Goal: Task Accomplishment & Management: Use online tool/utility

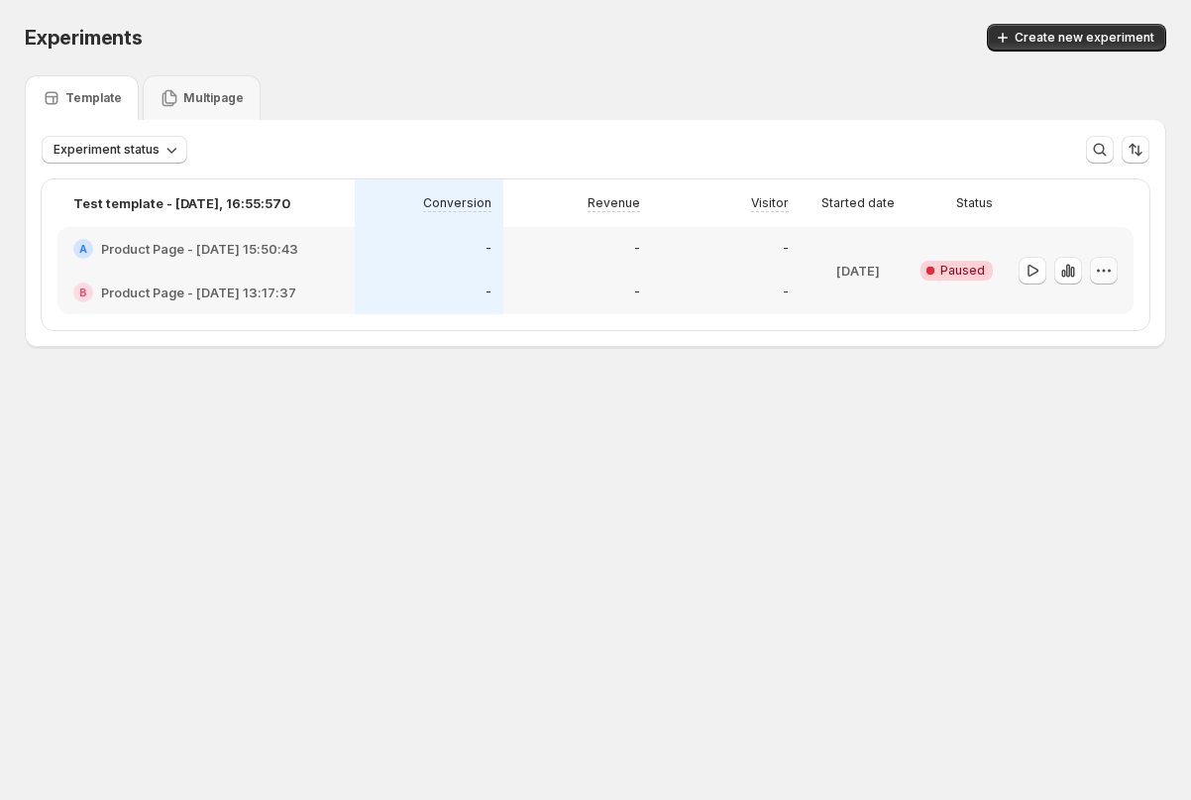
click at [640, 266] on icon "button" at bounding box center [1104, 271] width 20 height 20
click at [640, 418] on span "Delete" at bounding box center [1089, 413] width 40 height 16
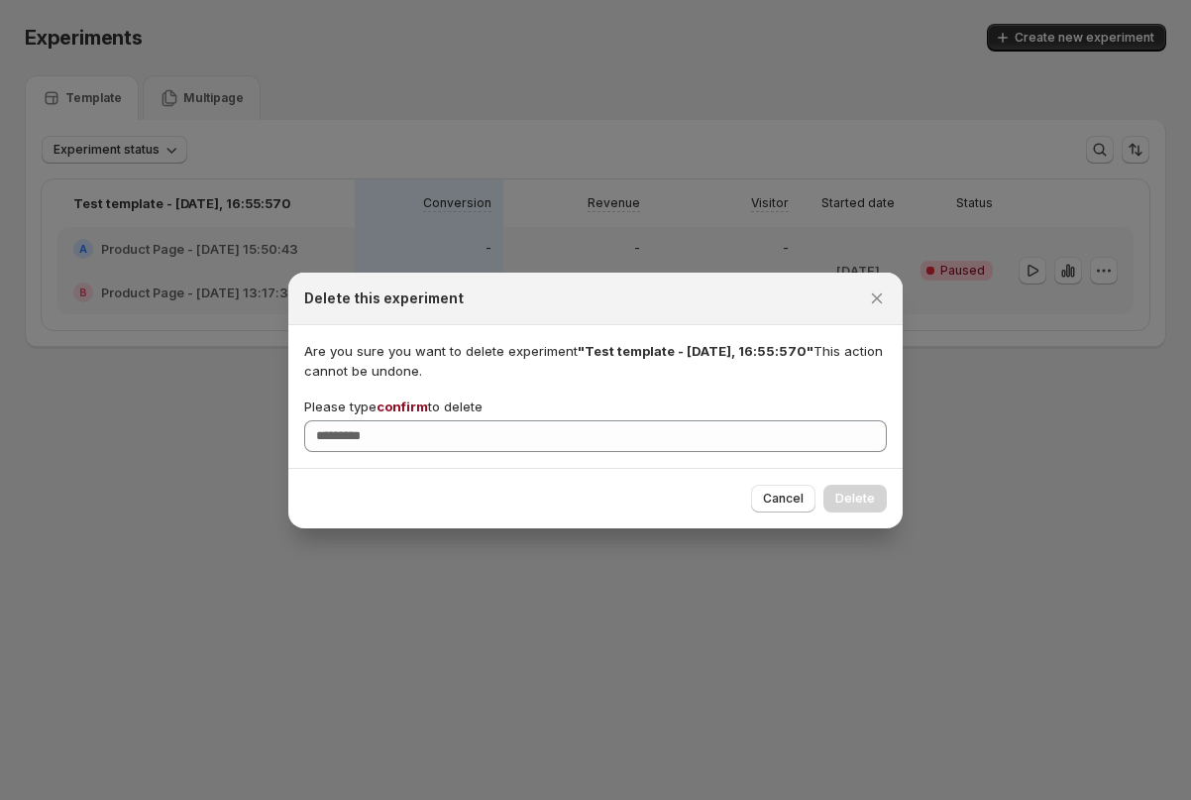
click at [415, 402] on span "confirm" at bounding box center [402, 406] width 52 height 16
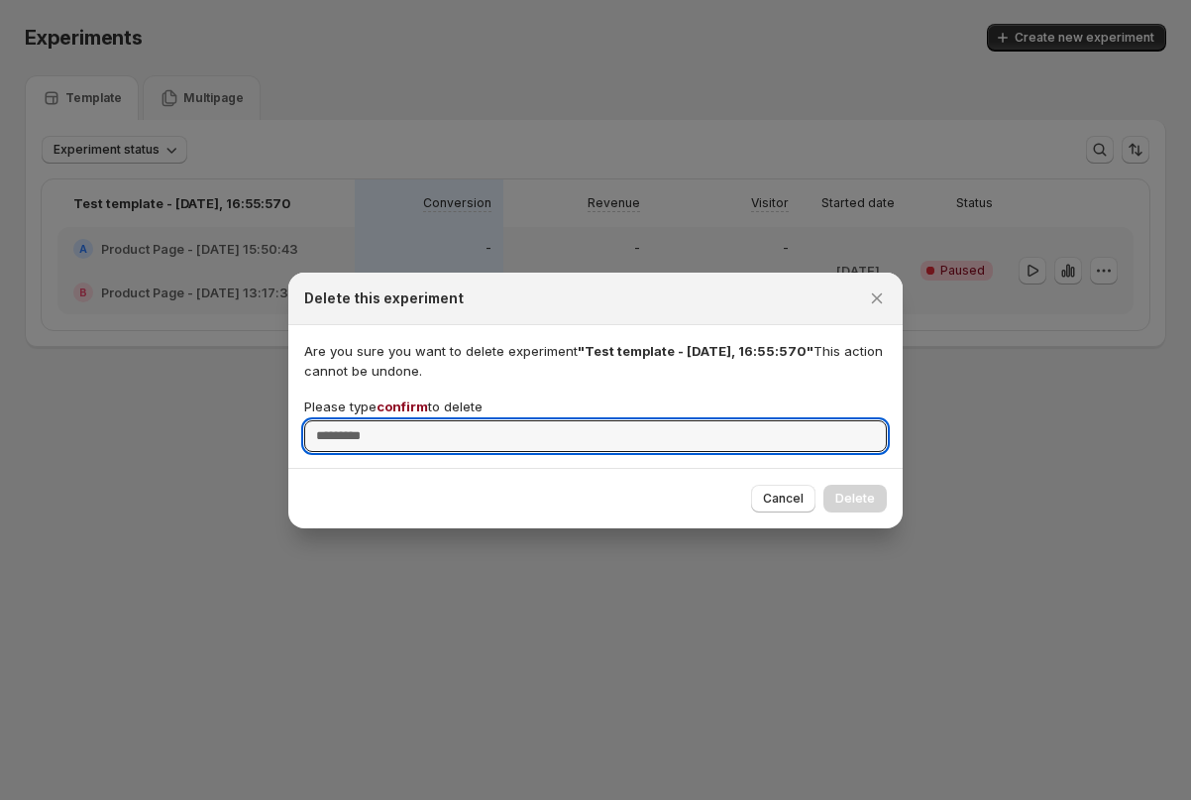
click at [415, 420] on input "Please type confirm to delete" at bounding box center [595, 436] width 583 height 32
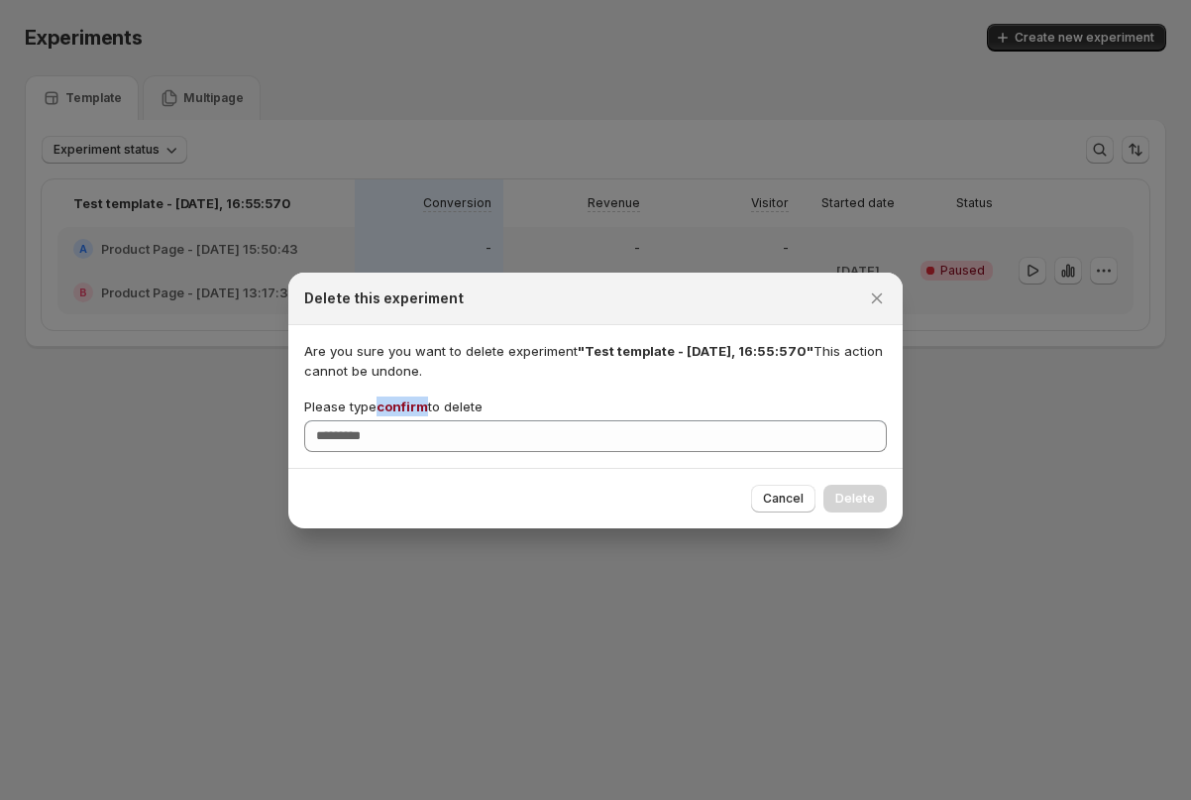
click at [415, 402] on span "confirm" at bounding box center [402, 406] width 52 height 16
click at [415, 420] on input "Please type confirm to delete" at bounding box center [595, 436] width 583 height 32
copy span "confirm"
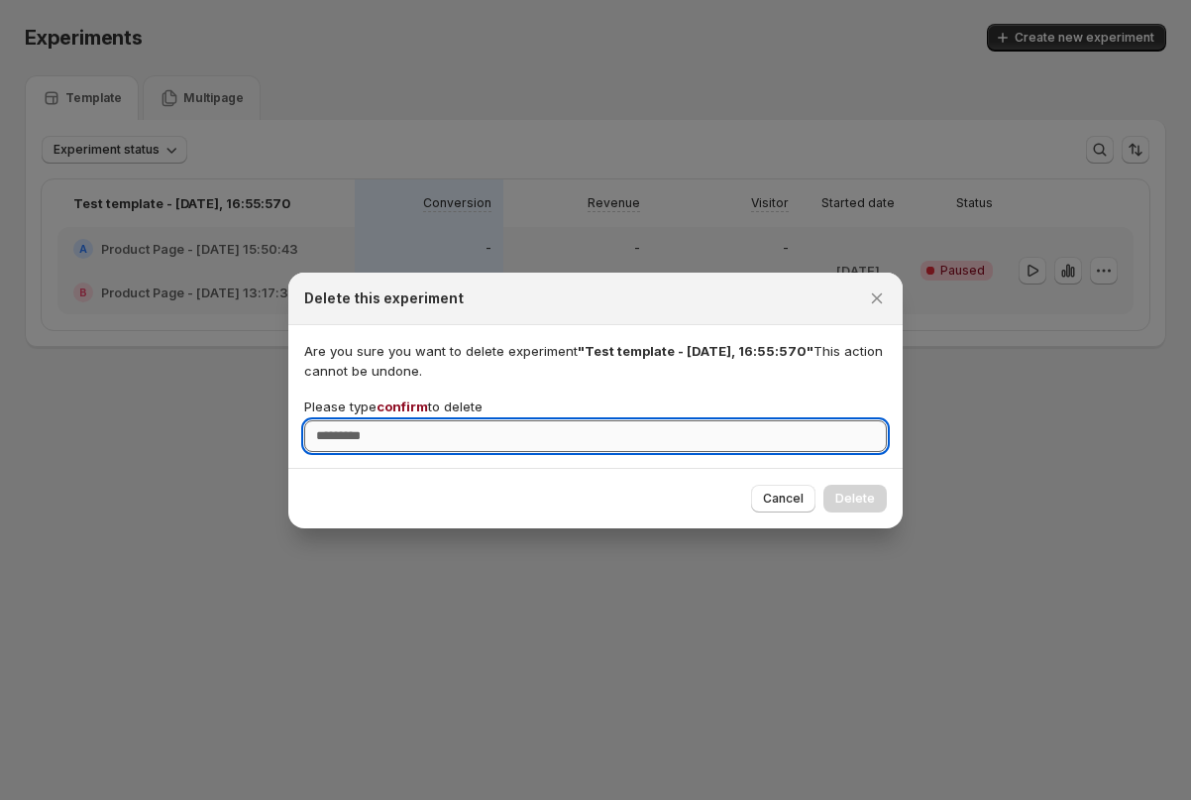
click at [408, 426] on input "Please type confirm to delete" at bounding box center [595, 436] width 583 height 32
paste input "*******"
type input "*******"
click at [640, 492] on span "Delete" at bounding box center [855, 498] width 40 height 16
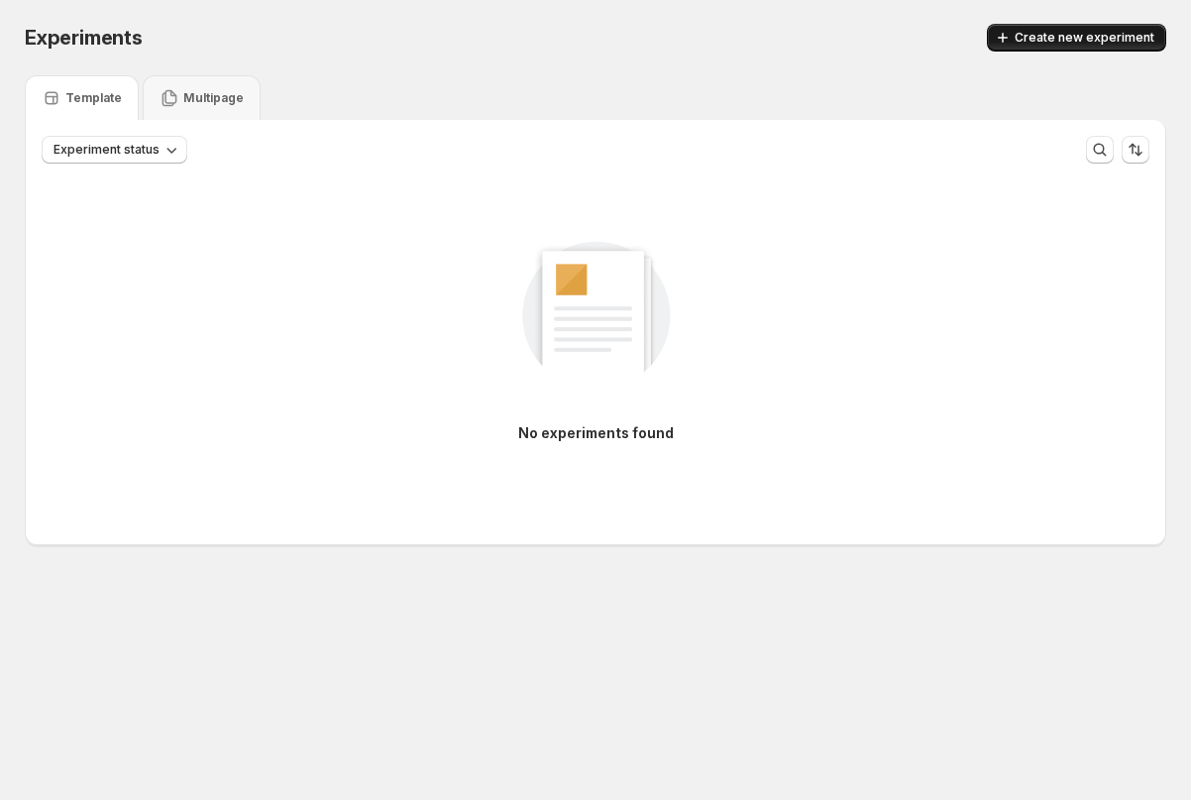
click at [640, 24] on button "Create new experiment" at bounding box center [1076, 38] width 179 height 28
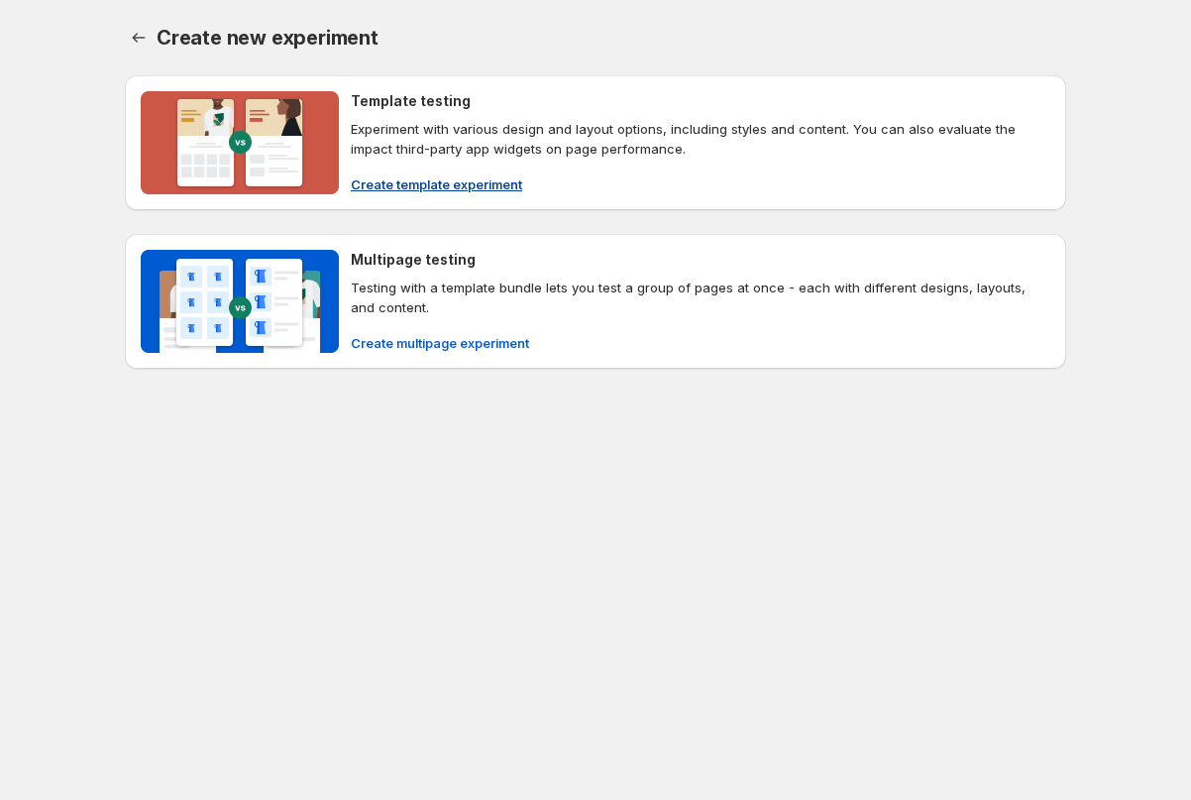
click at [458, 130] on p "Experiment with various design and layout options, including styles and content…" at bounding box center [700, 139] width 699 height 40
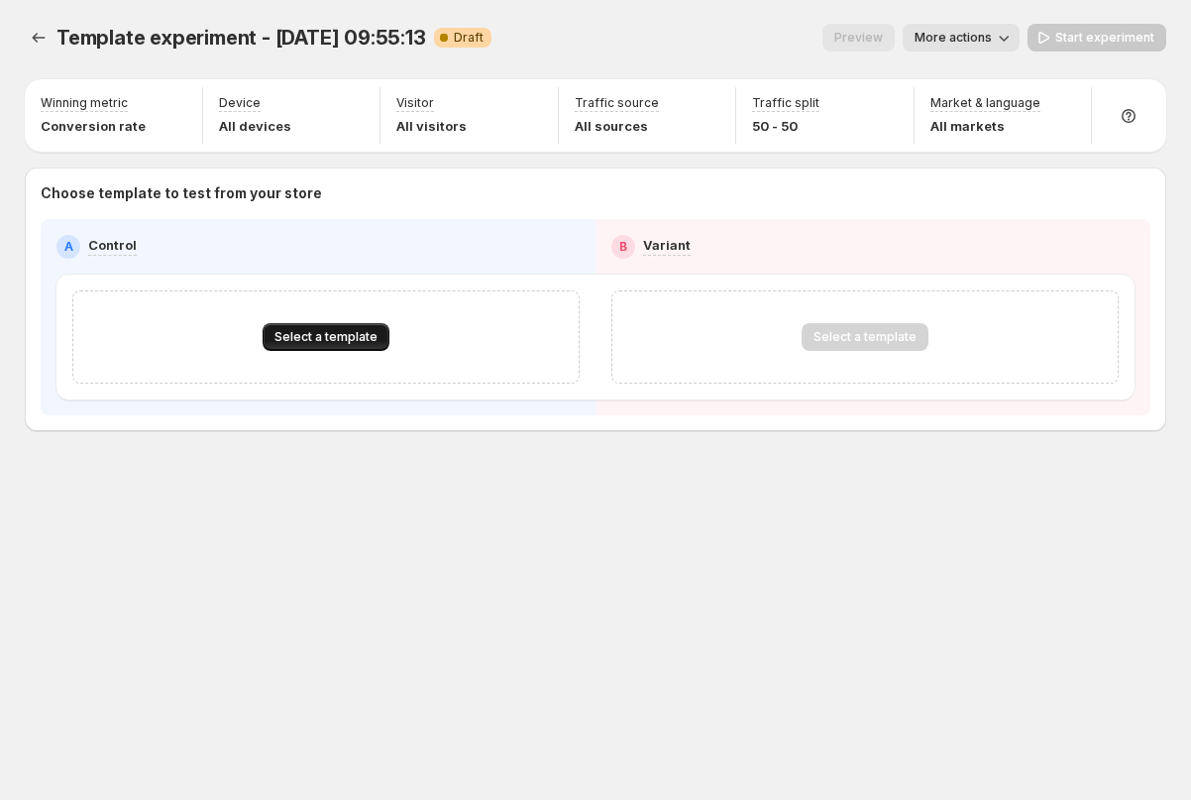
click at [311, 336] on span "Select a template" at bounding box center [325, 337] width 103 height 16
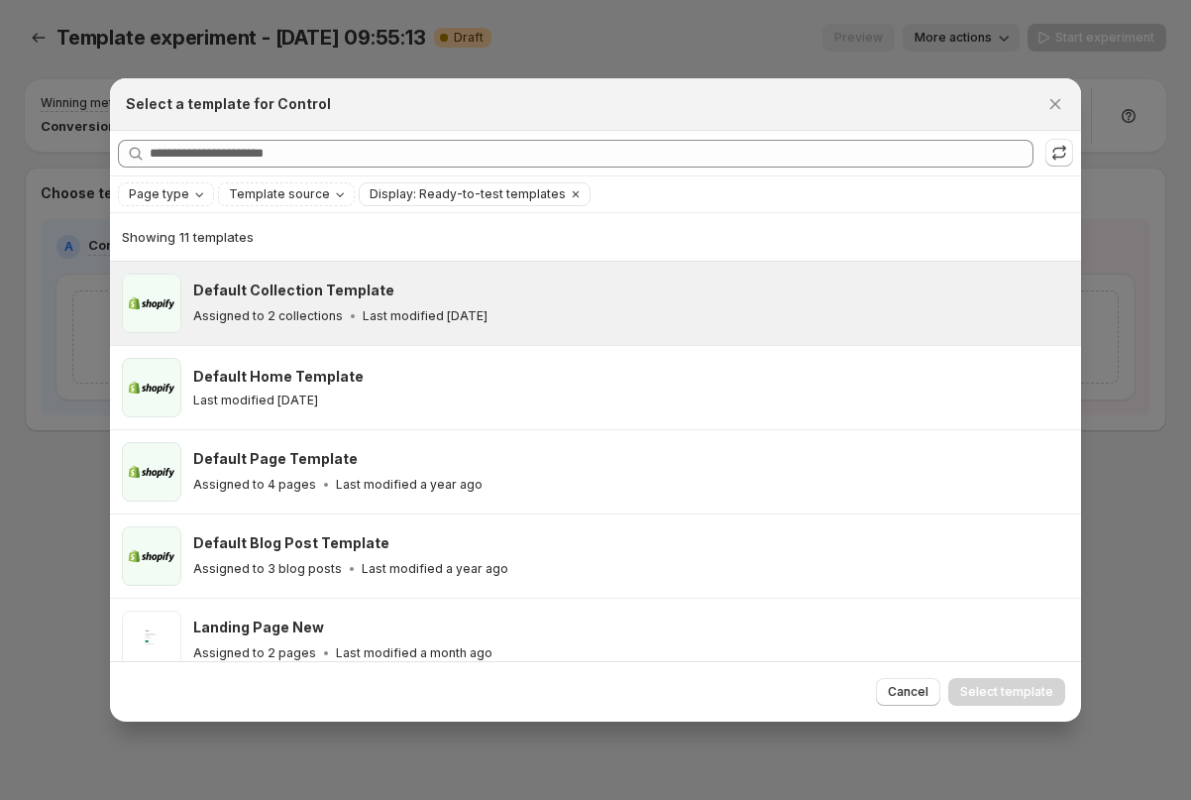
click at [262, 303] on div "Default Collection Template Assigned to 2 collections Last modified [DATE]" at bounding box center [628, 303] width 870 height 46
click at [640, 698] on span "Select template" at bounding box center [1006, 692] width 93 height 16
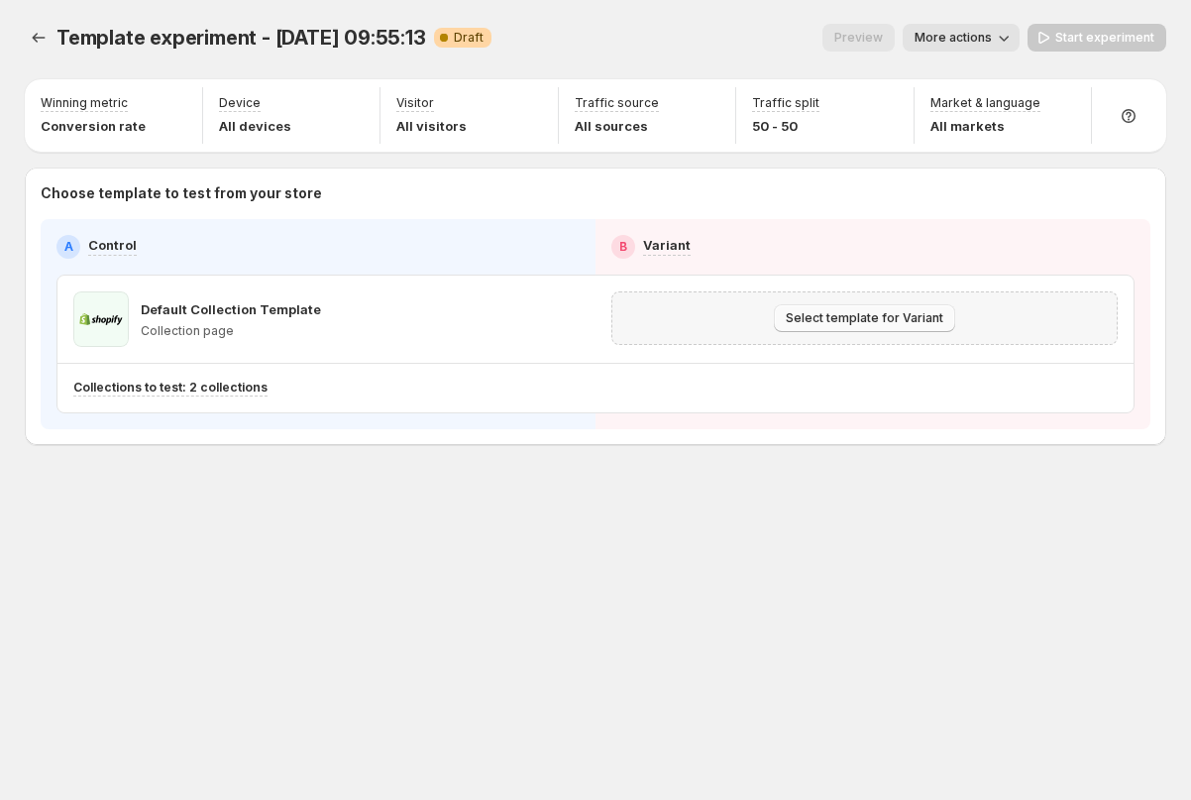
click at [640, 326] on button "Select template for Variant" at bounding box center [864, 318] width 181 height 28
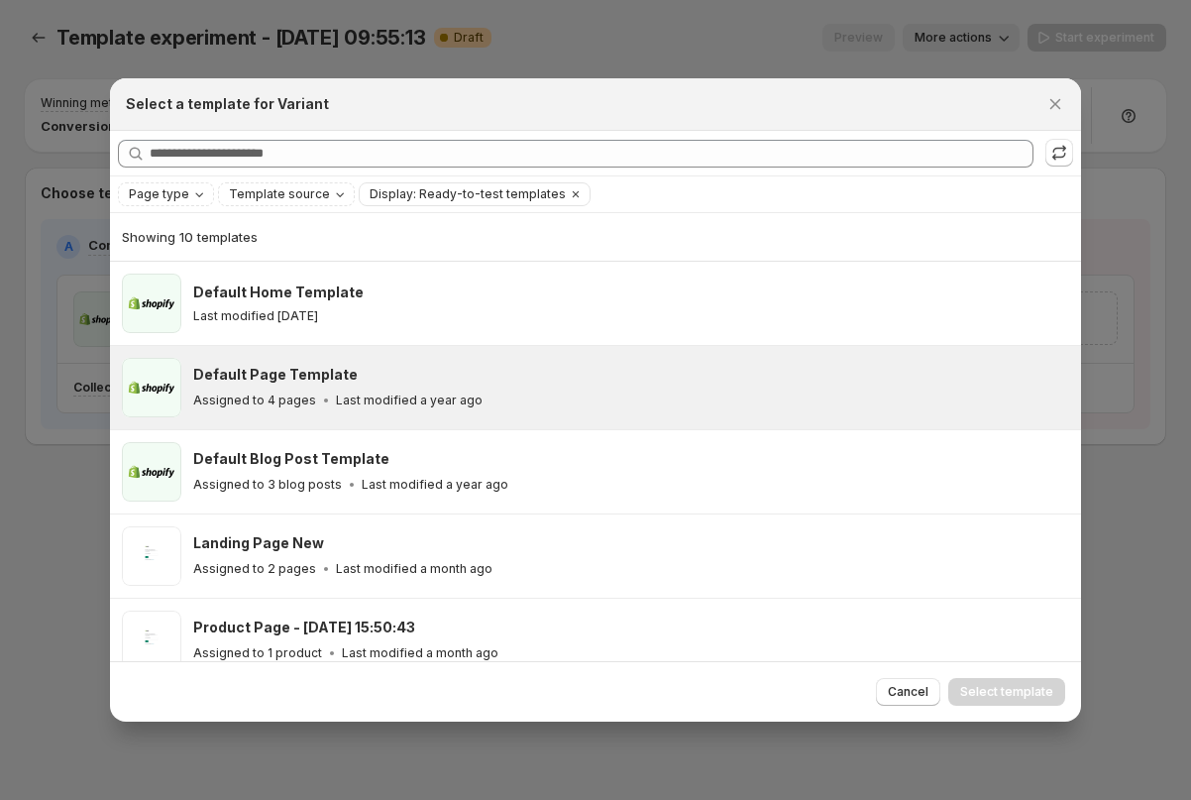
click at [484, 394] on div "Assigned to 4 pages Last modified a year ago" at bounding box center [628, 400] width 870 height 20
click at [640, 688] on span "Select template" at bounding box center [1006, 692] width 93 height 16
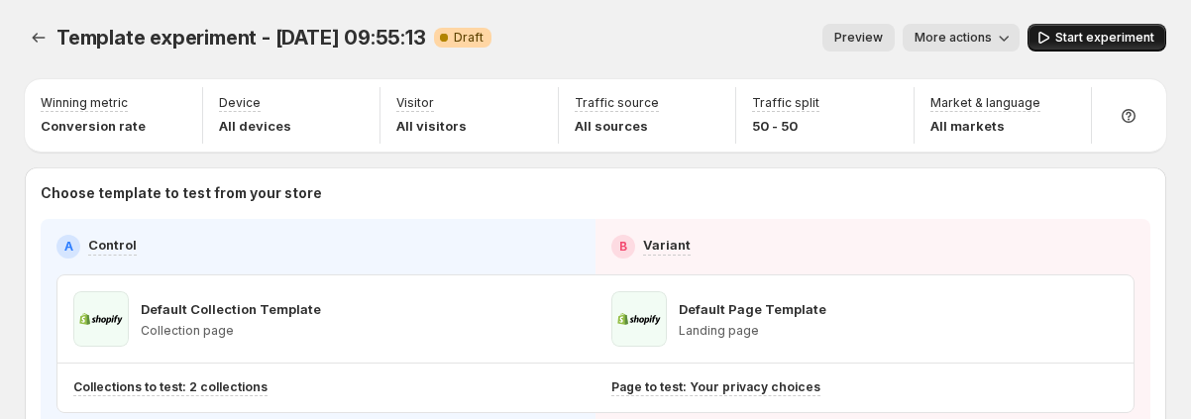
click at [640, 47] on button "Start experiment" at bounding box center [1096, 38] width 139 height 28
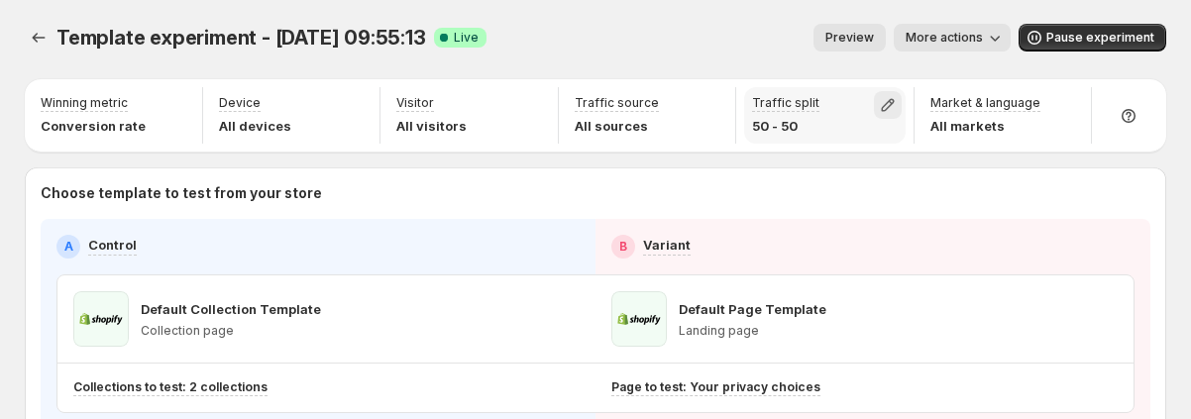
click at [640, 105] on icon "button" at bounding box center [888, 105] width 20 height 20
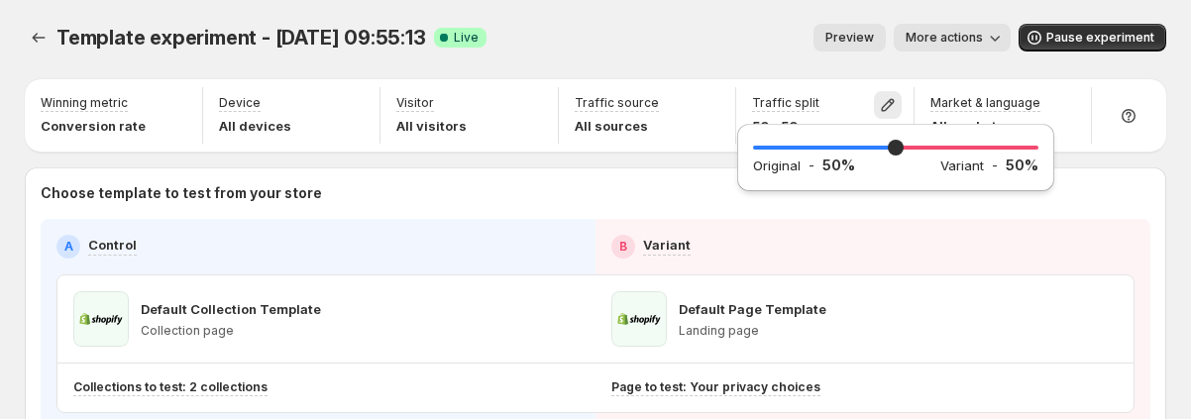
click at [614, 176] on div "Choose template to test from your store A Control B Variant Default Collection …" at bounding box center [595, 305] width 1141 height 277
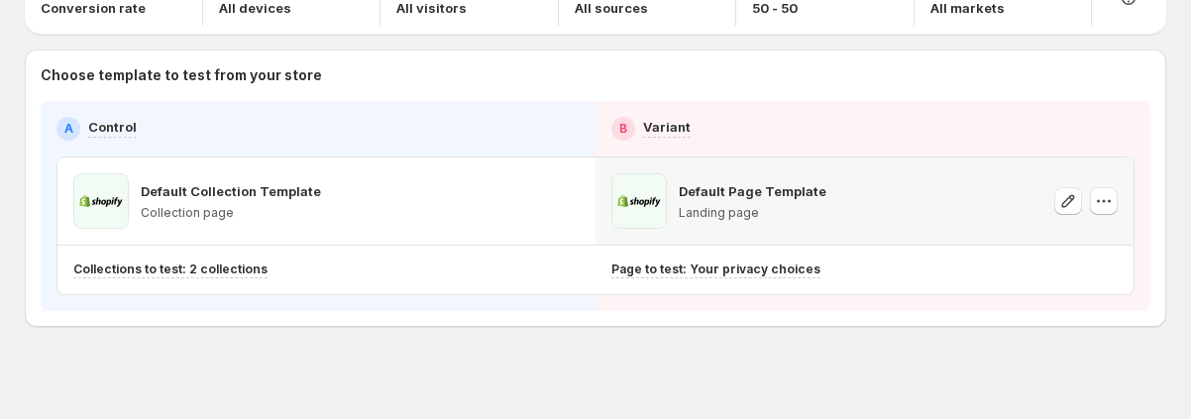
scroll to position [133, 0]
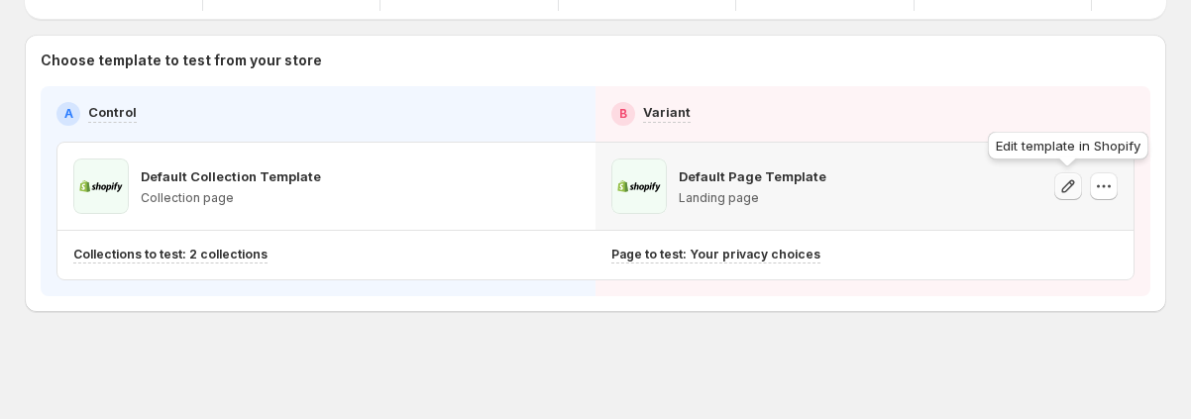
click at [640, 179] on icon "button" at bounding box center [1068, 186] width 20 height 20
click at [640, 201] on div at bounding box center [1085, 186] width 63 height 55
click at [640, 194] on icon "button" at bounding box center [1104, 186] width 20 height 20
click at [640, 185] on icon "button" at bounding box center [1104, 186] width 20 height 20
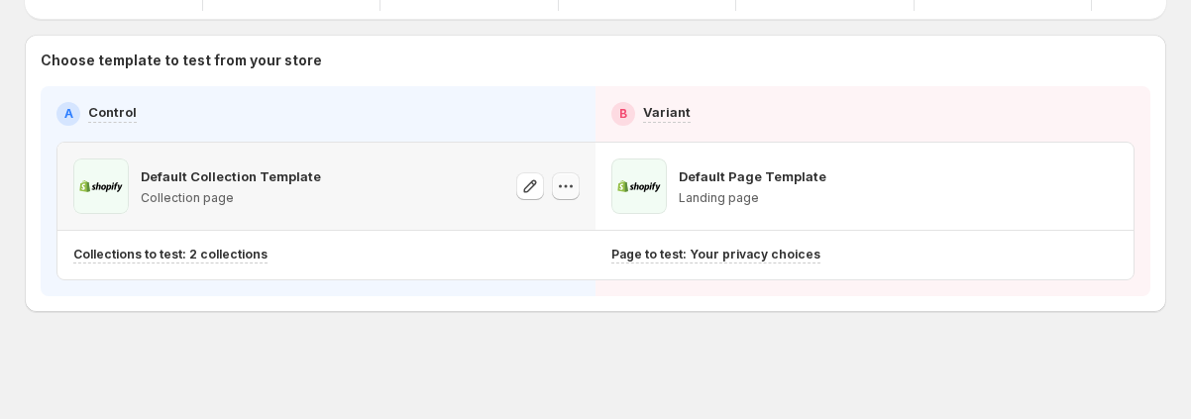
click at [565, 185] on icon "button" at bounding box center [566, 186] width 3 height 3
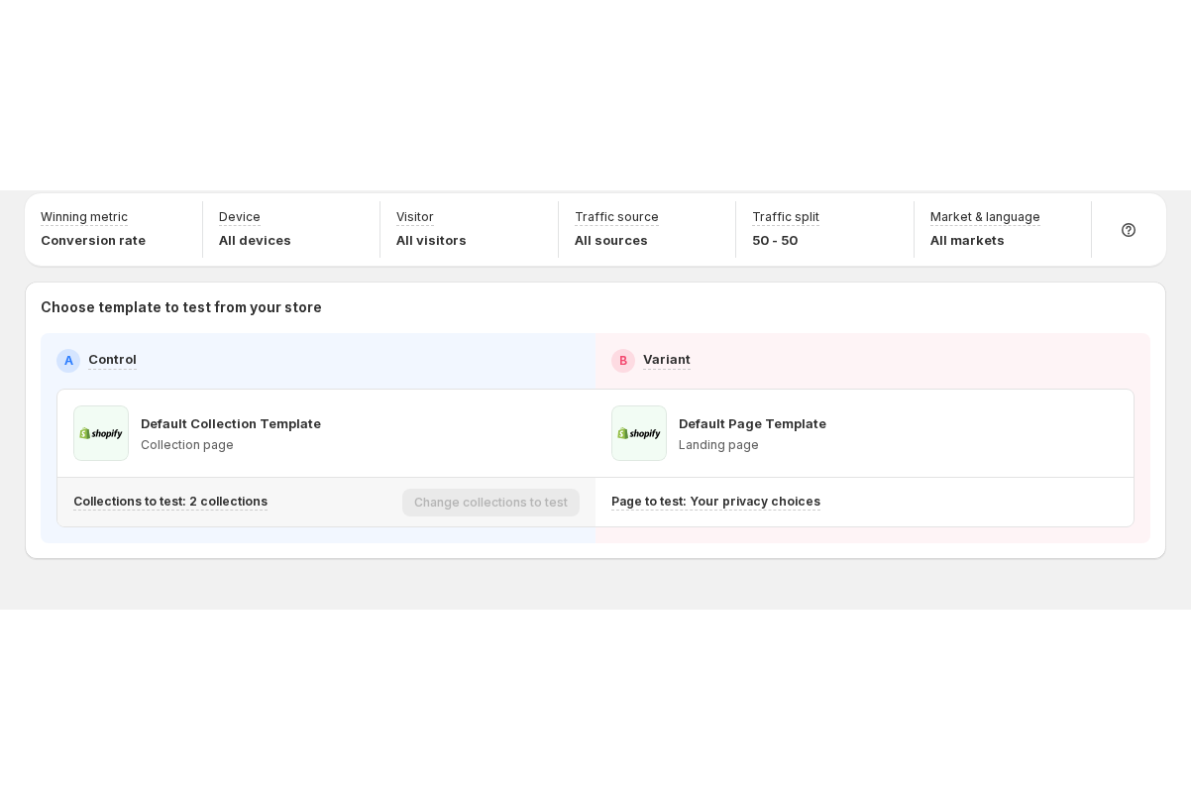
scroll to position [0, 0]
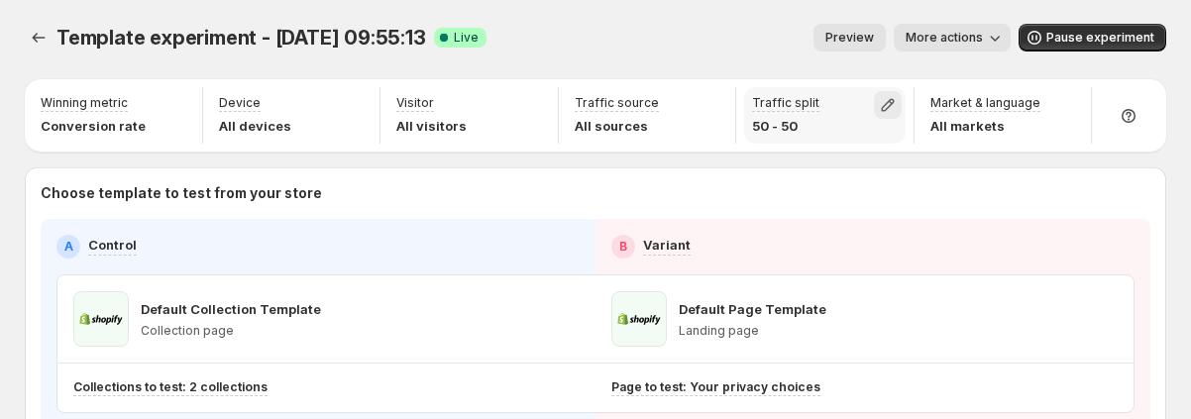
click at [640, 107] on icon "button" at bounding box center [888, 105] width 20 height 20
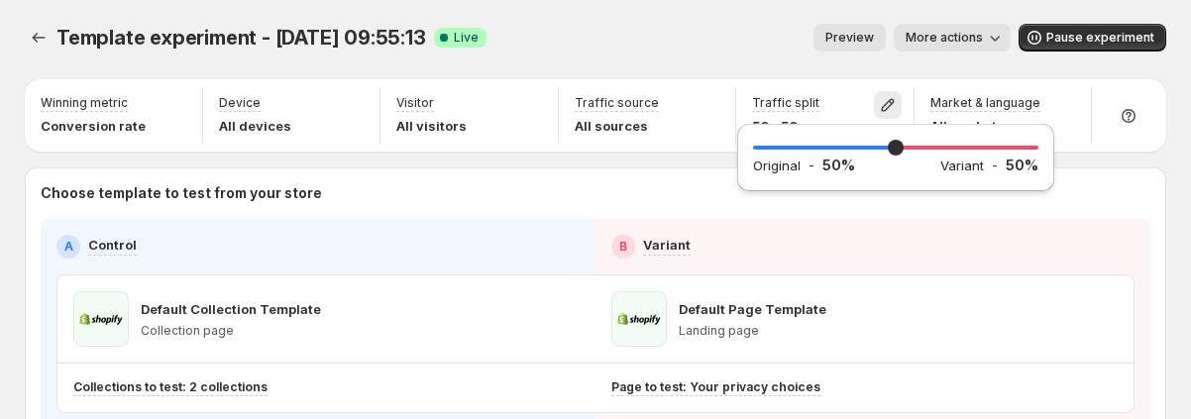
click at [640, 25] on div "Preview More actions" at bounding box center [756, 38] width 508 height 28
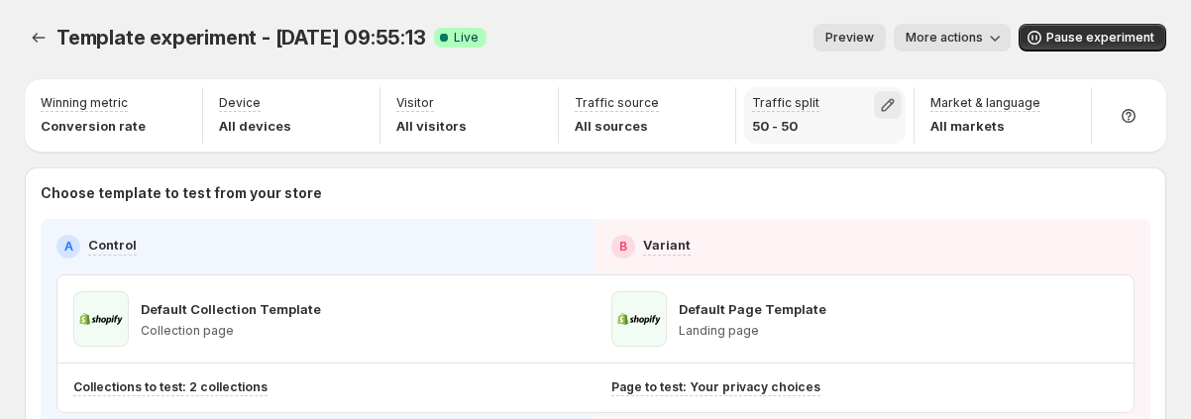
click at [640, 107] on icon "button" at bounding box center [888, 105] width 20 height 20
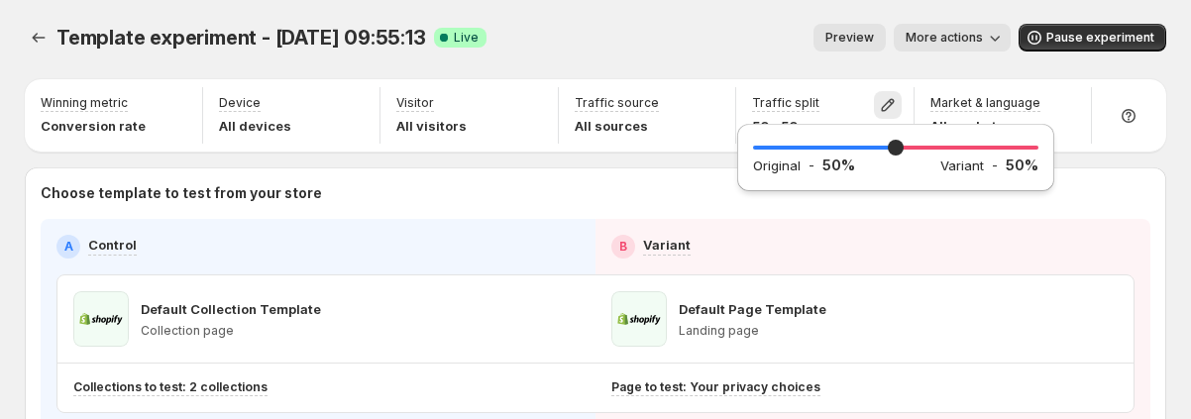
click at [611, 32] on div "Preview More actions" at bounding box center [756, 38] width 508 height 28
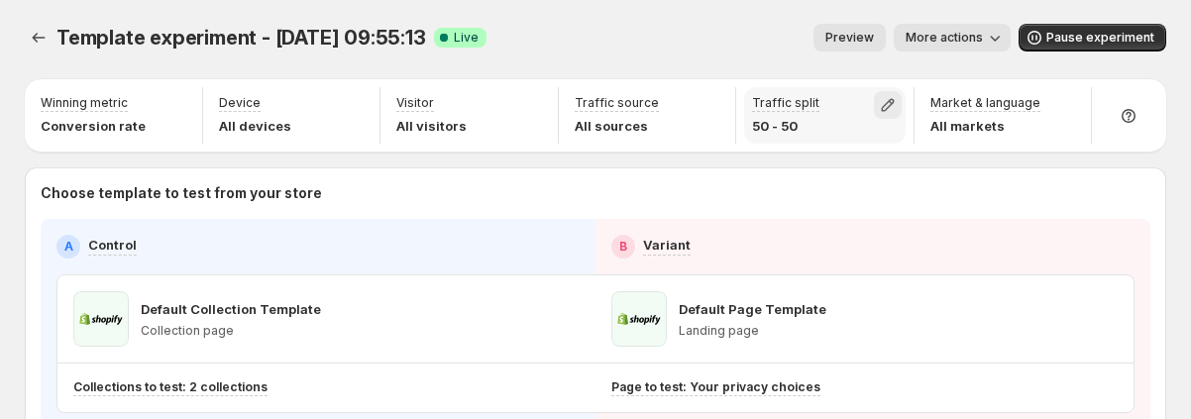
click at [640, 109] on icon "button" at bounding box center [888, 105] width 20 height 20
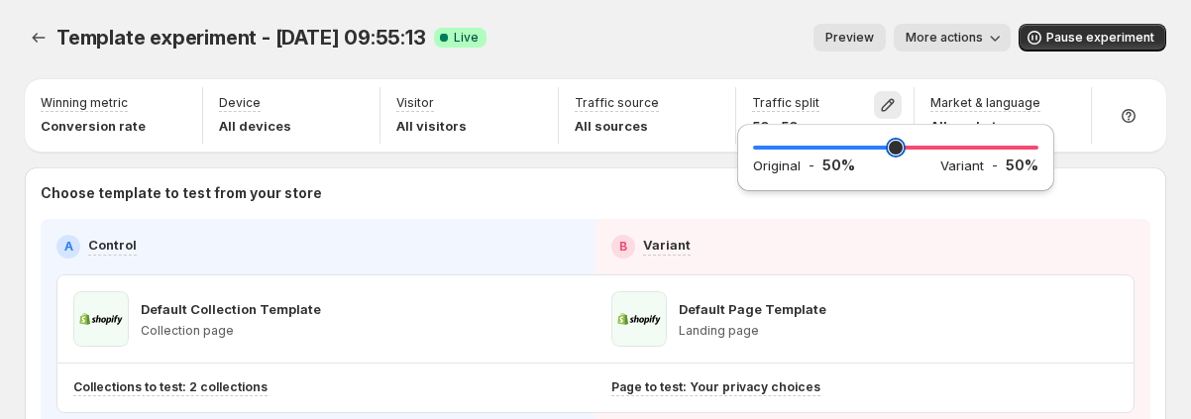
click at [640, 144] on input "range" at bounding box center [895, 148] width 285 height 28
type input "**"
click at [640, 143] on input "range" at bounding box center [895, 148] width 285 height 28
click at [640, 18] on div "Template experiment - [DATE] 09:55:13. This page is ready Template experiment -…" at bounding box center [595, 37] width 1141 height 75
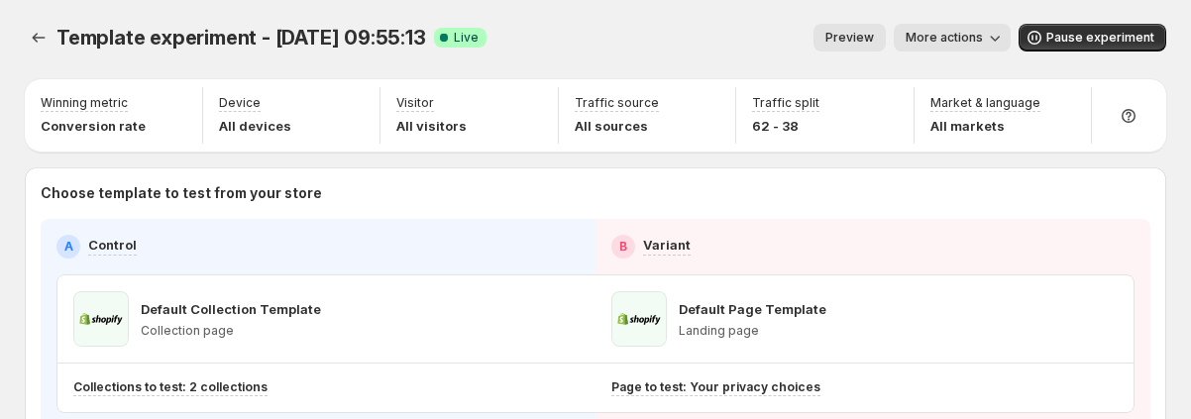
click at [640, 2] on div "Template experiment - [DATE] 09:55:13. This page is ready Template experiment -…" at bounding box center [595, 37] width 1141 height 75
click at [640, 102] on div at bounding box center [1069, 109] width 28 height 28
click at [640, 105] on div at bounding box center [1069, 109] width 28 height 28
click at [640, 107] on div at bounding box center [1069, 109] width 28 height 28
click at [640, 32] on span "Pause experiment" at bounding box center [1100, 38] width 108 height 16
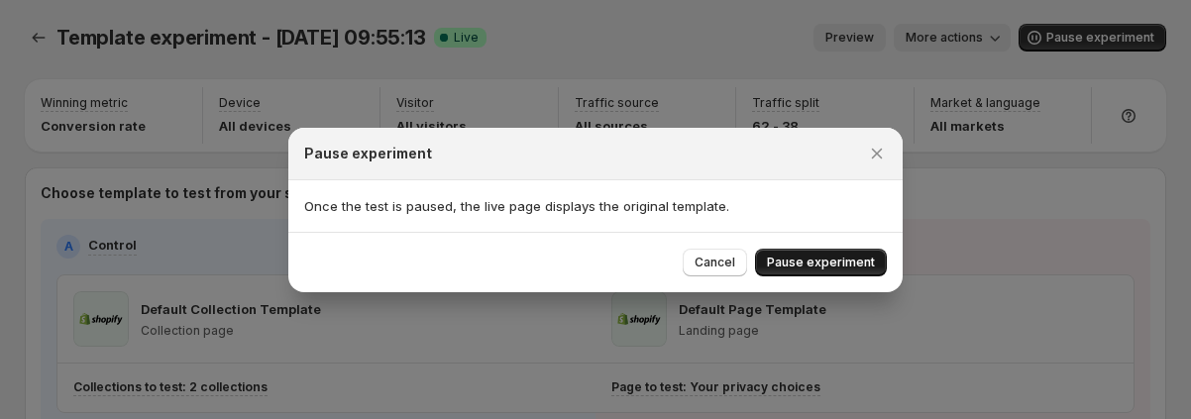
click at [640, 253] on button "Pause experiment" at bounding box center [821, 263] width 132 height 28
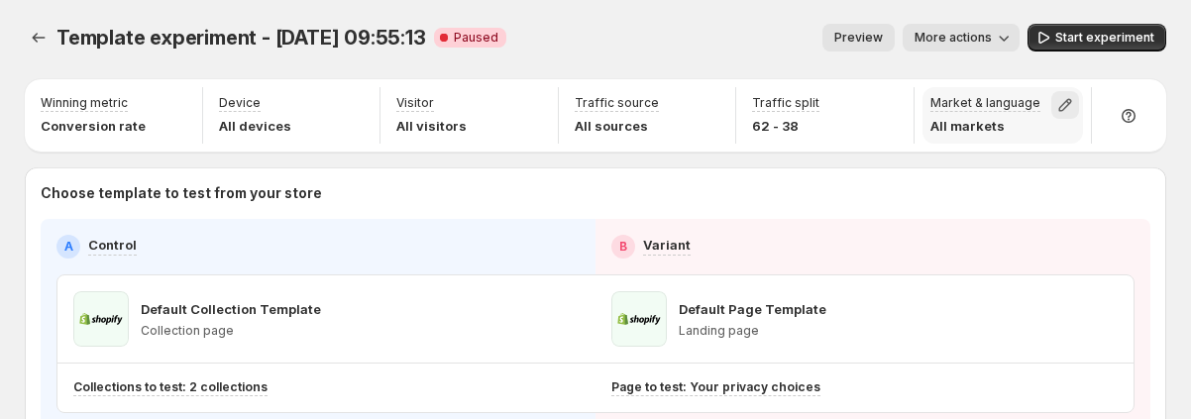
click at [640, 101] on icon "button" at bounding box center [1065, 105] width 13 height 13
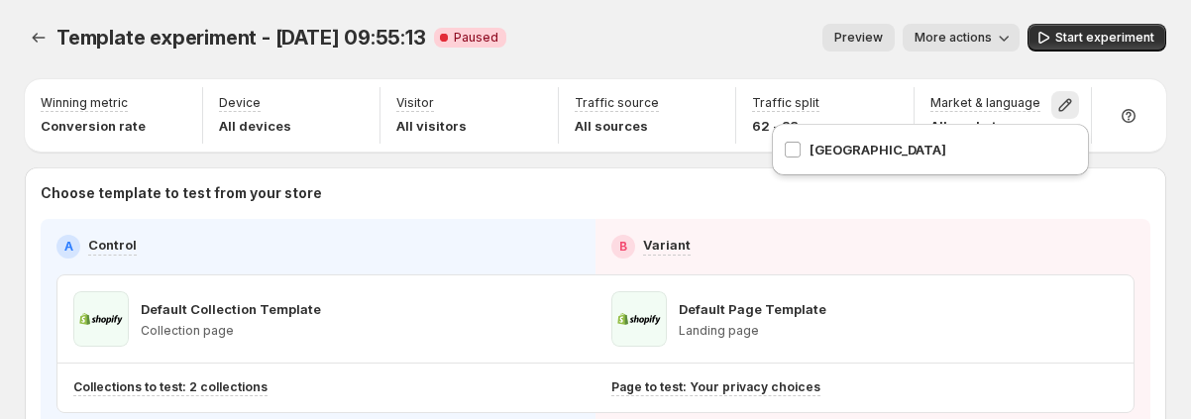
click at [640, 45] on div "Preview More actions" at bounding box center [770, 38] width 497 height 28
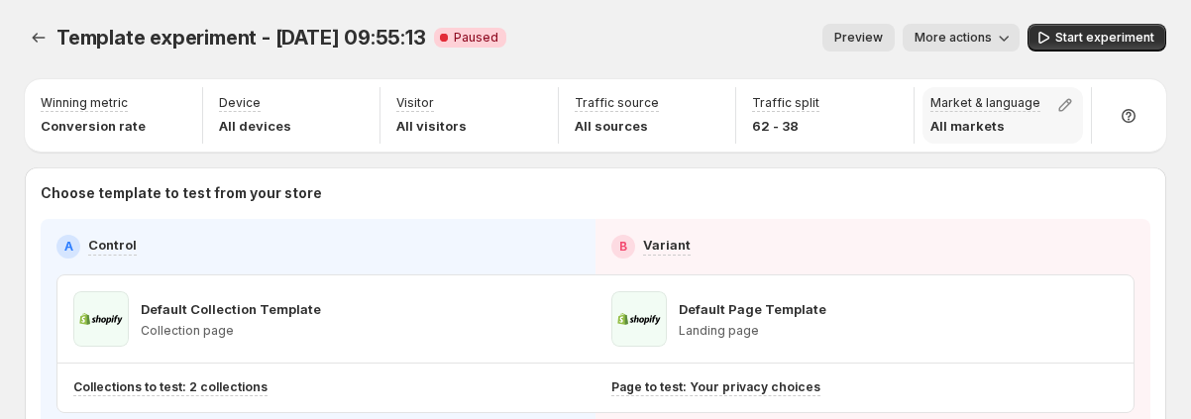
click at [640, 131] on p "All markets" at bounding box center [985, 126] width 110 height 20
click at [640, 33] on div "Preview More actions" at bounding box center [770, 38] width 497 height 28
click at [640, 96] on icon "button" at bounding box center [1065, 105] width 20 height 20
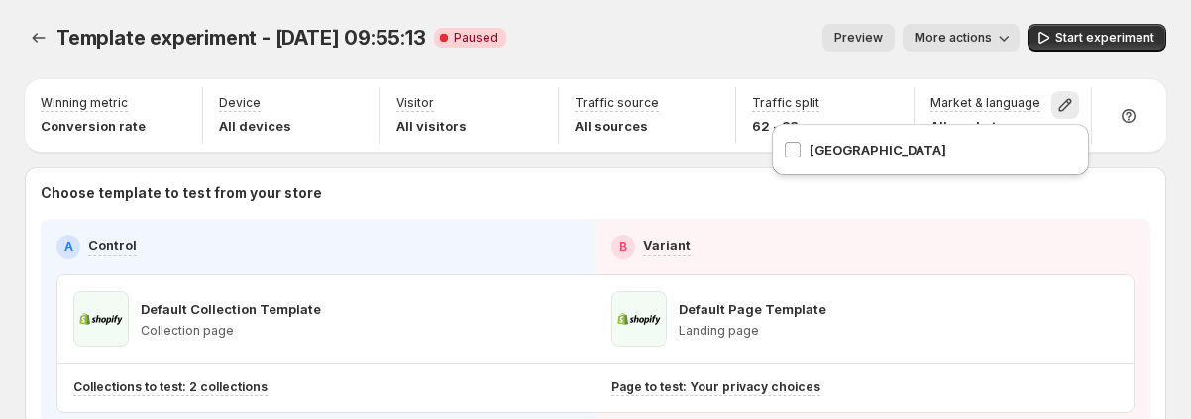
click at [640, 137] on div "[GEOGRAPHIC_DATA]" at bounding box center [930, 150] width 293 height 44
click at [640, 151] on span "[GEOGRAPHIC_DATA]" at bounding box center [877, 150] width 137 height 20
click at [640, 140] on div "[GEOGRAPHIC_DATA]" at bounding box center [865, 150] width 162 height 20
click at [640, 152] on span "[GEOGRAPHIC_DATA]" at bounding box center [877, 150] width 137 height 20
click at [640, 174] on div at bounding box center [930, 168] width 293 height 16
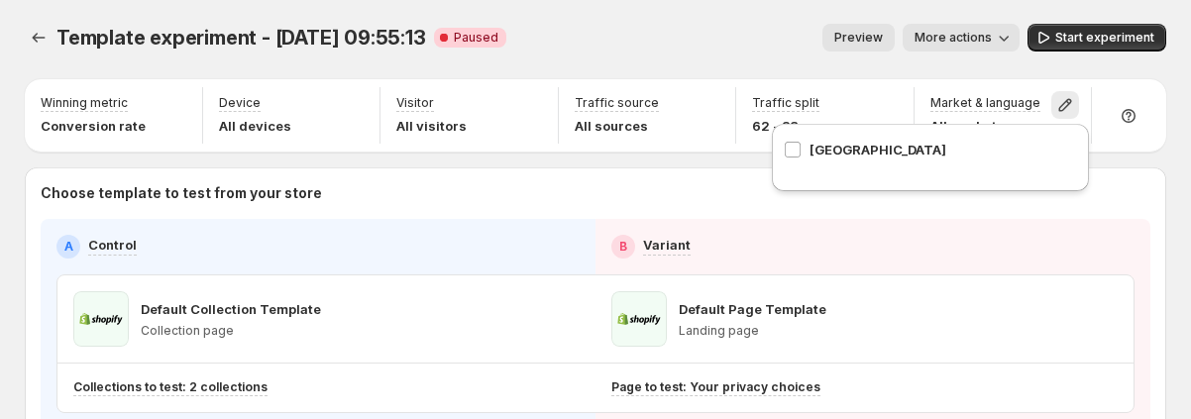
click at [640, 1] on div "Template experiment - [DATE] 09:55:13. This page is ready Template experiment -…" at bounding box center [595, 37] width 1141 height 75
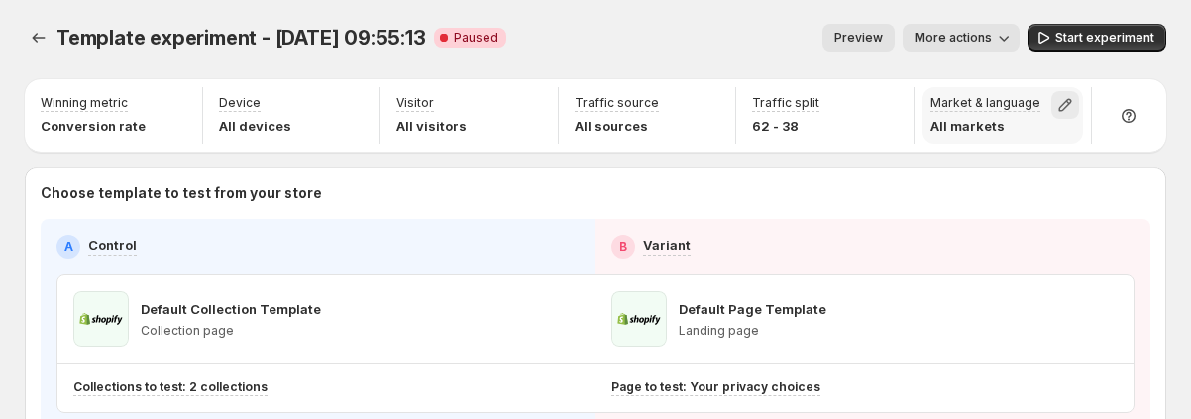
click at [640, 104] on icon "button" at bounding box center [1065, 105] width 13 height 13
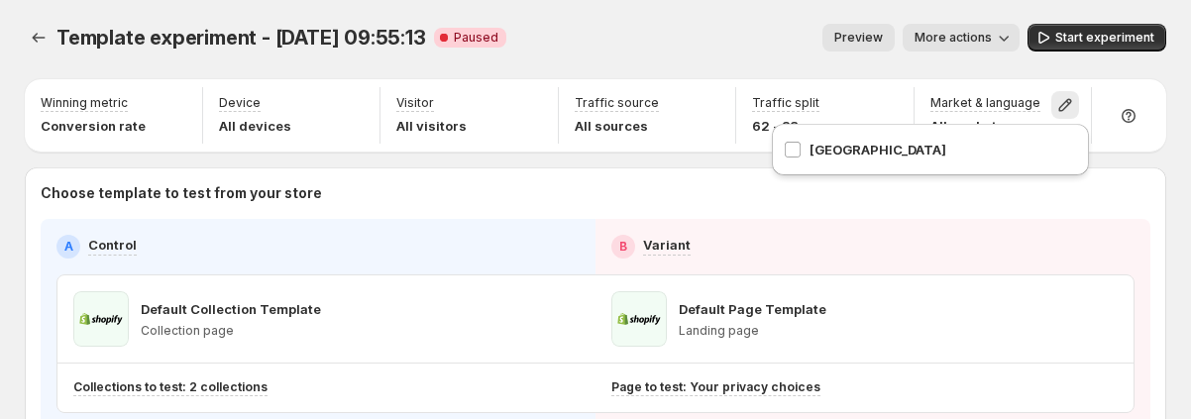
click at [640, 146] on span "[GEOGRAPHIC_DATA]" at bounding box center [877, 150] width 137 height 20
click at [640, 178] on div "[GEOGRAPHIC_DATA]" at bounding box center [930, 157] width 293 height 59
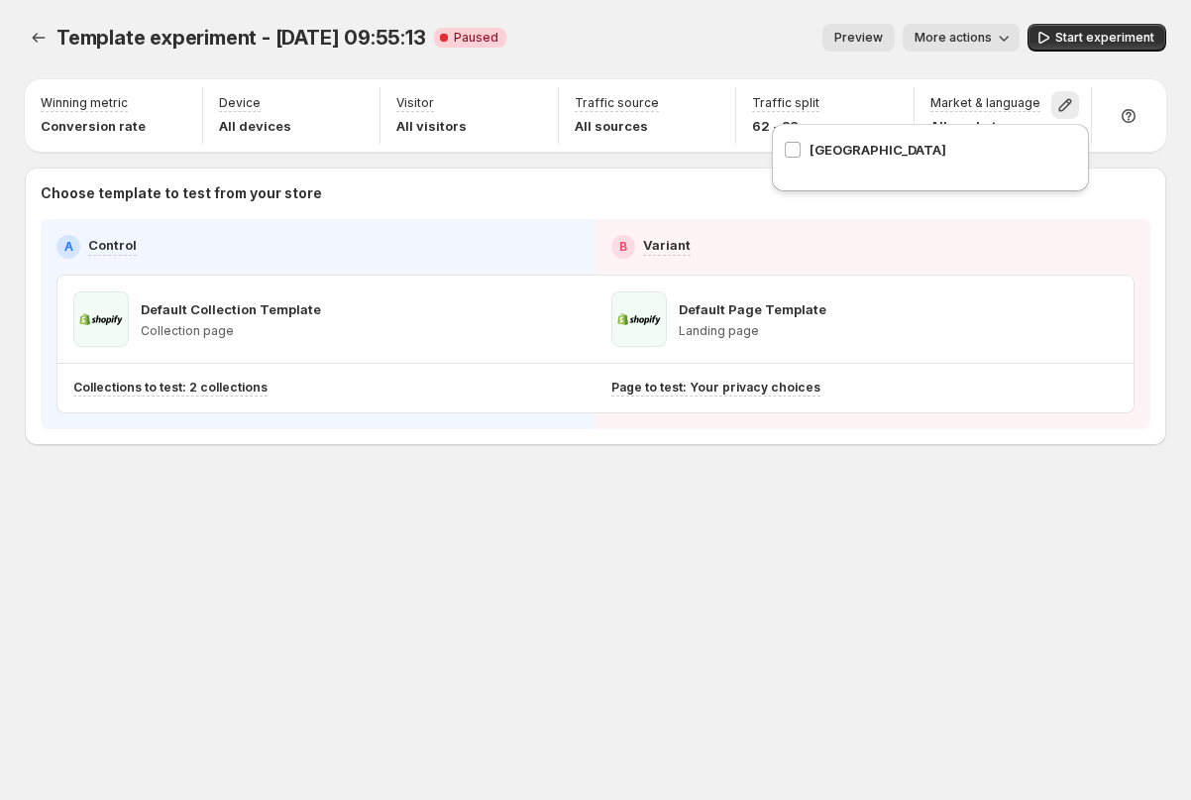
click at [640, 46] on div "Preview More actions" at bounding box center [770, 38] width 497 height 28
click at [640, 110] on icon "button" at bounding box center [1065, 105] width 20 height 20
click at [640, 149] on span "[GEOGRAPHIC_DATA]" at bounding box center [877, 150] width 137 height 20
click at [640, 42] on div "Preview More actions" at bounding box center [770, 38] width 497 height 28
click at [174, 108] on icon "button" at bounding box center [176, 105] width 20 height 20
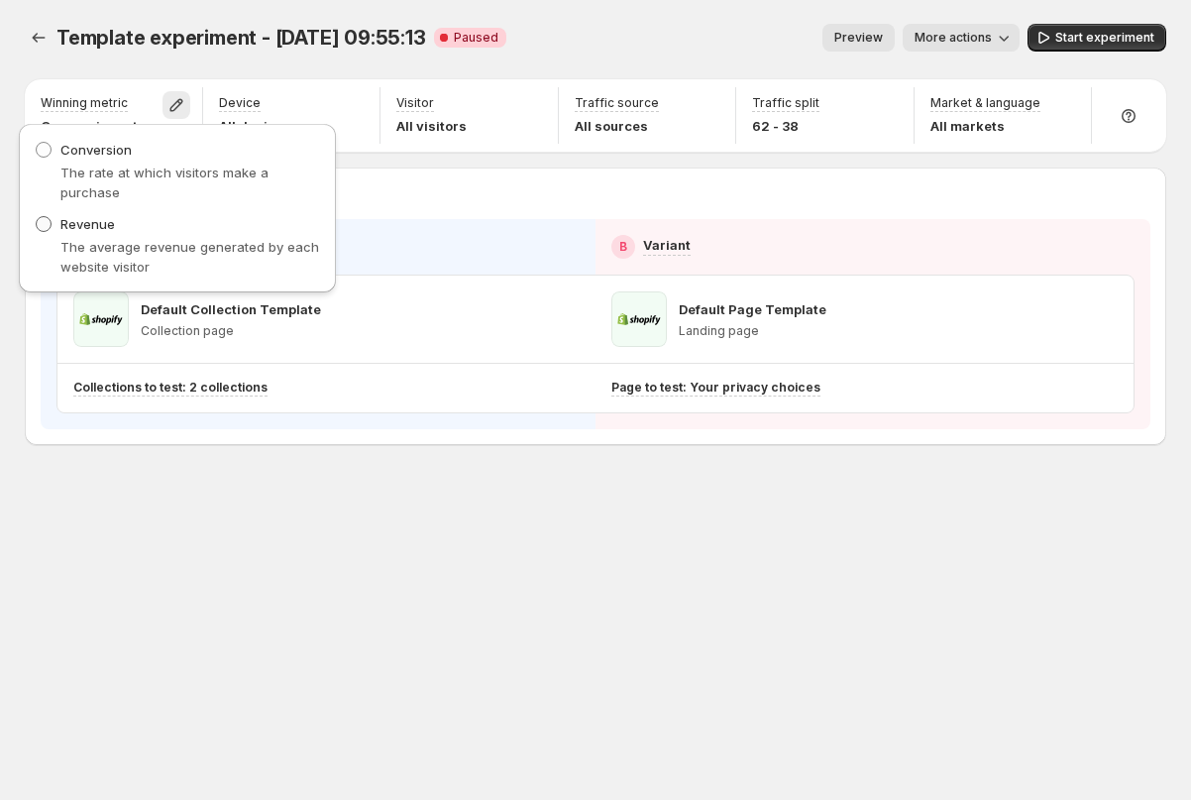
click at [52, 216] on span at bounding box center [44, 224] width 18 height 18
click at [351, 30] on span "Template experiment - [DATE] 09:55:13" at bounding box center [241, 38] width 370 height 24
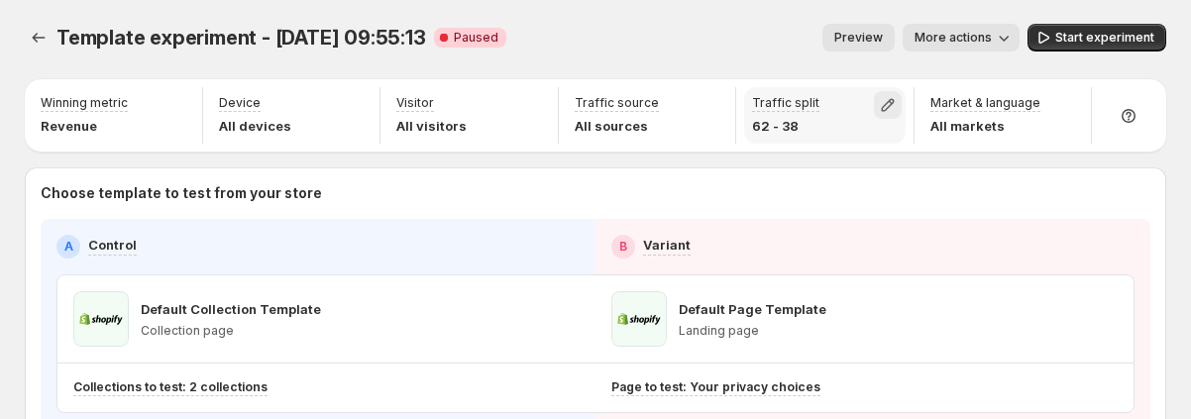
click at [640, 101] on icon "button" at bounding box center [888, 105] width 20 height 20
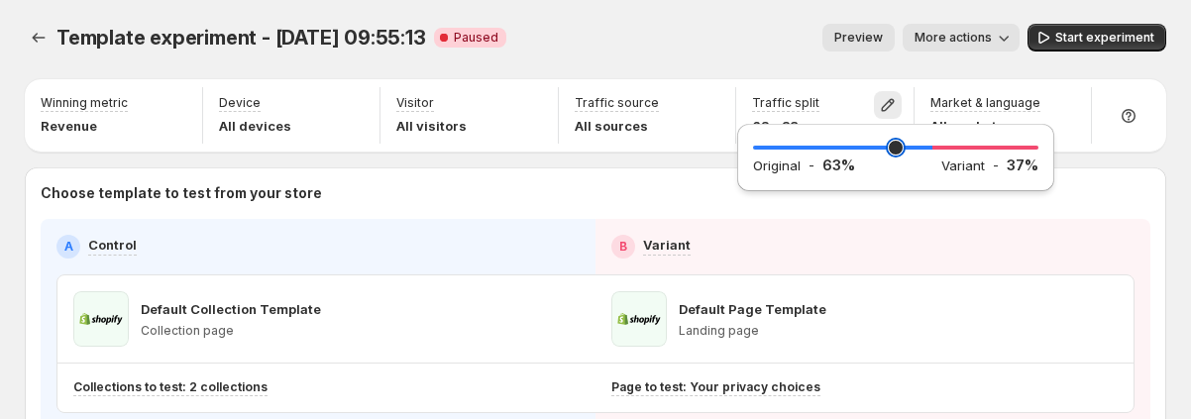
type input "**"
click at [640, 145] on input "range" at bounding box center [895, 148] width 285 height 28
click at [640, 201] on div "62 Original - 62 % Variant - 38 %" at bounding box center [895, 163] width 333 height 88
click at [640, 34] on div "Preview More actions" at bounding box center [770, 38] width 497 height 28
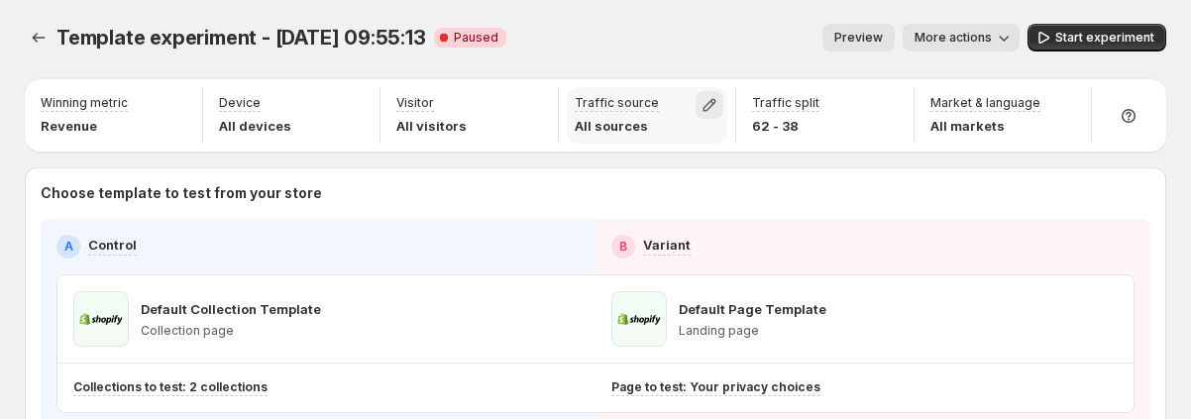
click at [640, 108] on icon "button" at bounding box center [709, 105] width 20 height 20
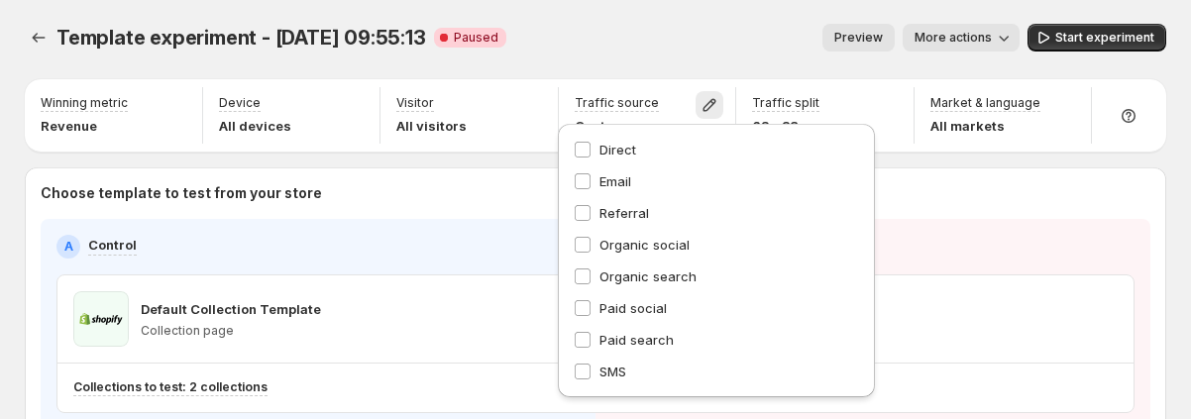
click at [630, 31] on div "Preview More actions" at bounding box center [770, 38] width 497 height 28
